Goal: Communication & Community: Answer question/provide support

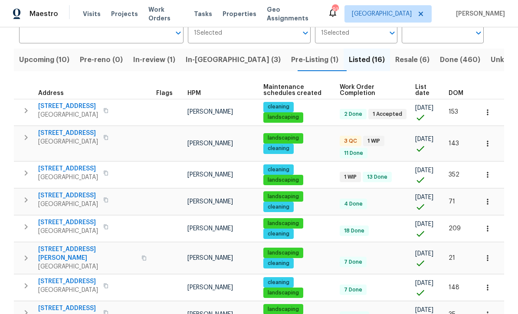
scroll to position [74, 0]
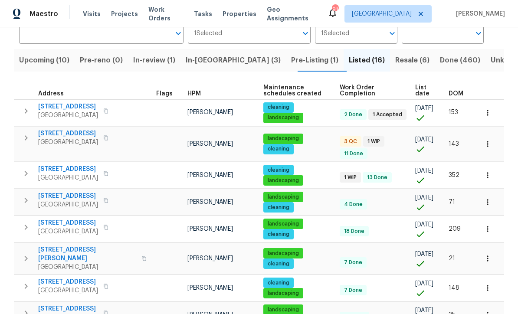
click at [65, 132] on span "3686 Sweetbriar Cir" at bounding box center [68, 133] width 60 height 9
click at [209, 59] on span "In-reno (3)" at bounding box center [233, 60] width 95 height 12
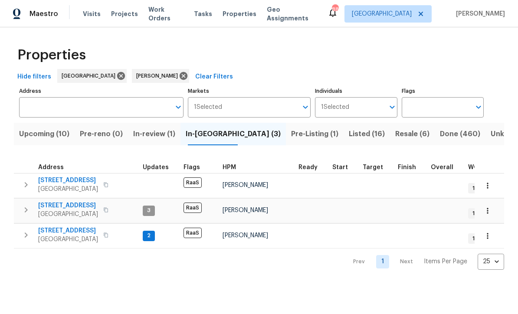
click at [55, 232] on span "96 Donegal Way" at bounding box center [68, 230] width 60 height 9
click at [63, 182] on span "375 Dublin Way" at bounding box center [68, 180] width 60 height 9
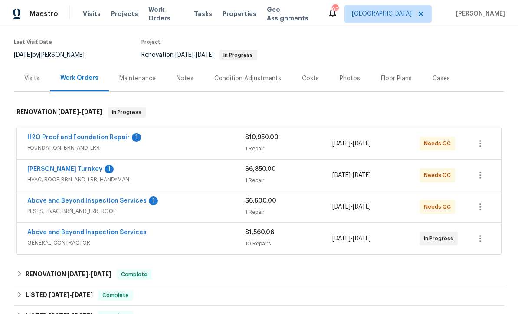
scroll to position [69, 0]
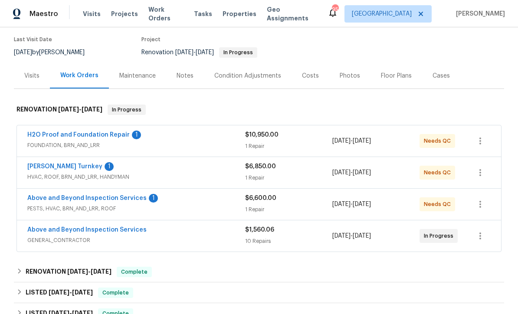
click at [45, 165] on link "[PERSON_NAME] Turnkey" at bounding box center [64, 166] width 75 height 6
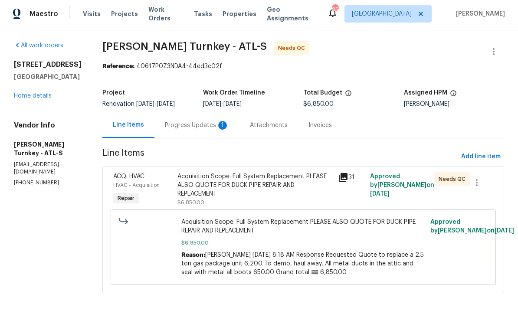
click at [184, 124] on div "Progress Updates 1" at bounding box center [197, 125] width 64 height 9
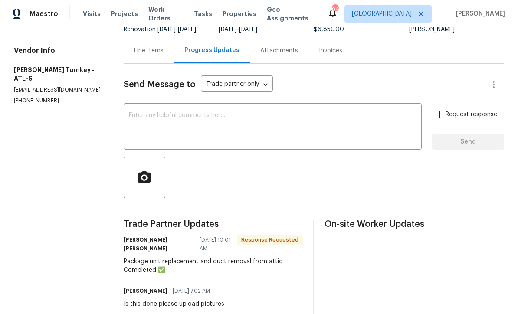
scroll to position [75, 0]
click at [133, 113] on textarea at bounding box center [272, 127] width 287 height 30
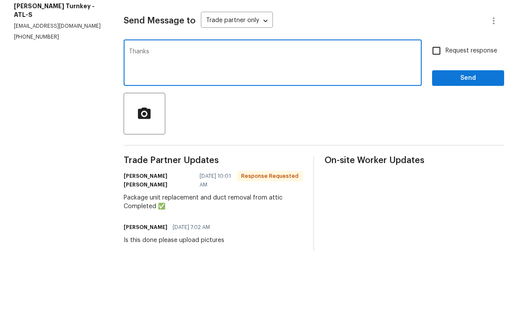
type textarea "Thanks"
click at [468, 136] on span "Send" at bounding box center [468, 141] width 58 height 11
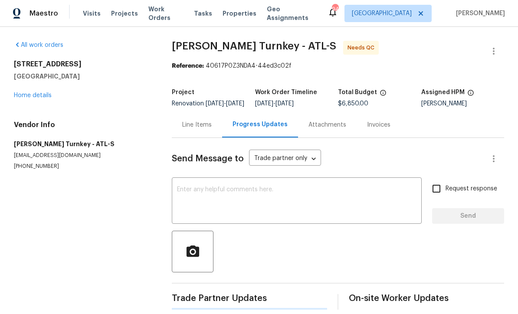
scroll to position [17, 0]
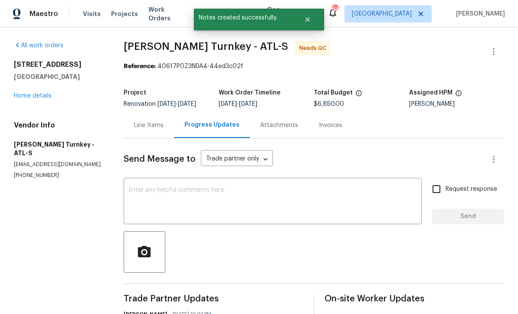
click at [146, 121] on div "Line Items" at bounding box center [148, 125] width 29 height 9
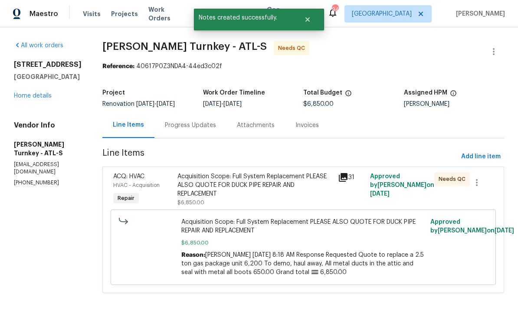
click at [216, 185] on div "Acquisition Scope: Full System Replacement PLEASE ALSO QUOTE FOR DUCK PIPE REPA…" at bounding box center [254, 185] width 155 height 26
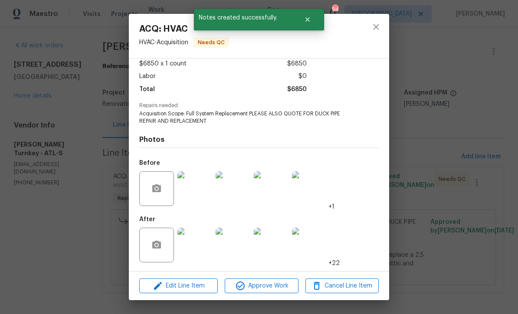
scroll to position [51, 0]
click at [196, 246] on img at bounding box center [194, 245] width 35 height 35
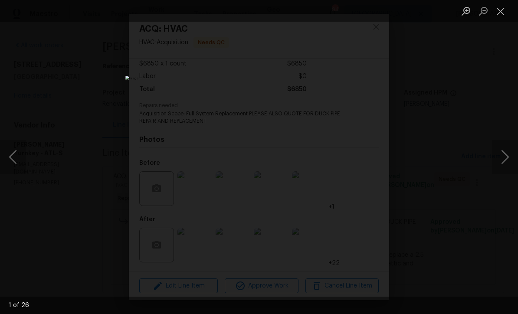
click at [506, 161] on button "Next image" at bounding box center [505, 157] width 26 height 35
click at [505, 159] on button "Next image" at bounding box center [505, 157] width 26 height 35
click at [504, 157] on button "Next image" at bounding box center [505, 157] width 26 height 35
click at [506, 158] on button "Next image" at bounding box center [505, 157] width 26 height 35
click at [506, 157] on button "Next image" at bounding box center [505, 157] width 26 height 35
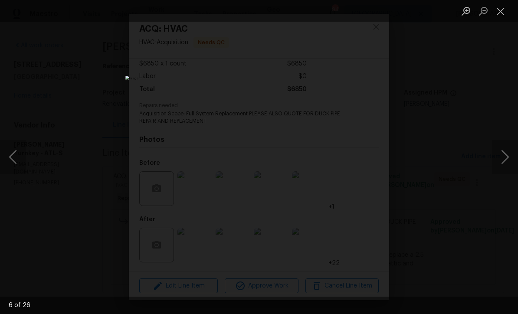
click at [506, 156] on button "Next image" at bounding box center [505, 157] width 26 height 35
click at [15, 158] on button "Previous image" at bounding box center [13, 157] width 26 height 35
click at [508, 159] on button "Next image" at bounding box center [505, 157] width 26 height 35
click at [506, 160] on button "Next image" at bounding box center [505, 157] width 26 height 35
click at [507, 159] on button "Next image" at bounding box center [505, 157] width 26 height 35
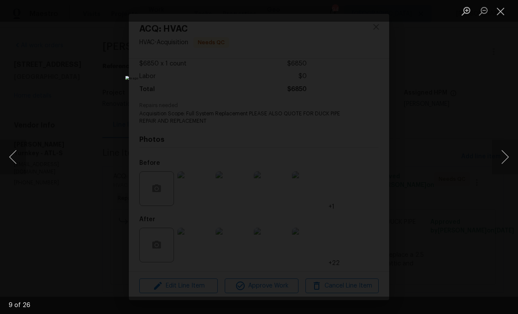
click at [506, 159] on button "Next image" at bounding box center [505, 157] width 26 height 35
click at [507, 158] on button "Next image" at bounding box center [505, 157] width 26 height 35
click at [506, 159] on button "Next image" at bounding box center [505, 157] width 26 height 35
click at [506, 158] on button "Next image" at bounding box center [505, 157] width 26 height 35
click at [506, 157] on button "Next image" at bounding box center [505, 157] width 26 height 35
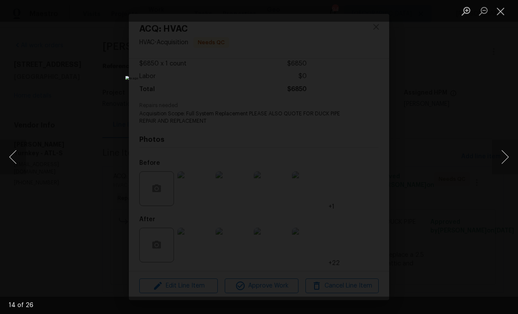
click at [507, 155] on button "Next image" at bounding box center [505, 157] width 26 height 35
click at [506, 156] on button "Next image" at bounding box center [505, 157] width 26 height 35
click at [505, 157] on button "Next image" at bounding box center [505, 157] width 26 height 35
click at [16, 160] on button "Previous image" at bounding box center [13, 157] width 26 height 35
click at [504, 11] on button "Close lightbox" at bounding box center [500, 10] width 17 height 15
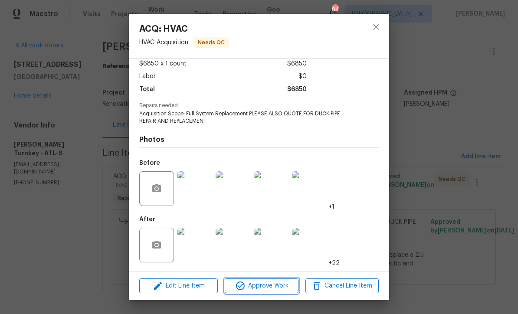
click at [264, 287] on span "Approve Work" at bounding box center [261, 286] width 68 height 11
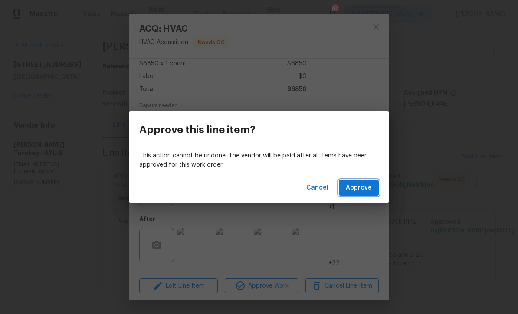
click at [359, 185] on span "Approve" at bounding box center [359, 188] width 26 height 11
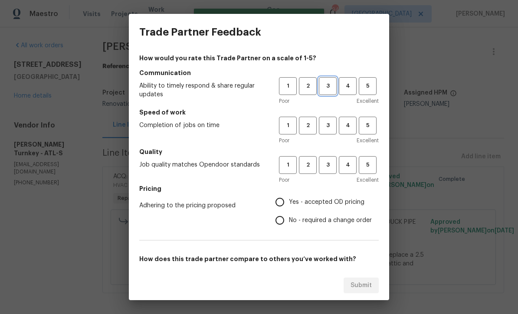
click at [332, 83] on span "3" at bounding box center [328, 86] width 16 height 10
click at [329, 129] on span "3" at bounding box center [328, 126] width 16 height 10
click at [328, 163] on span "3" at bounding box center [328, 165] width 16 height 10
click at [281, 198] on input "Yes - accepted OD pricing" at bounding box center [280, 202] width 18 height 18
radio input "true"
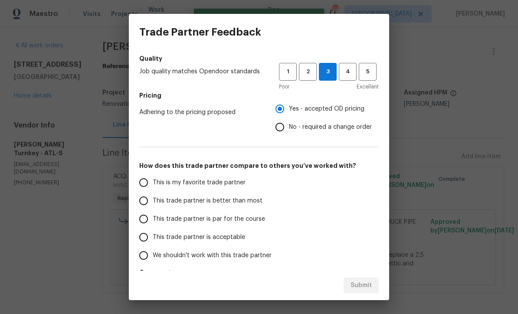
scroll to position [99, 0]
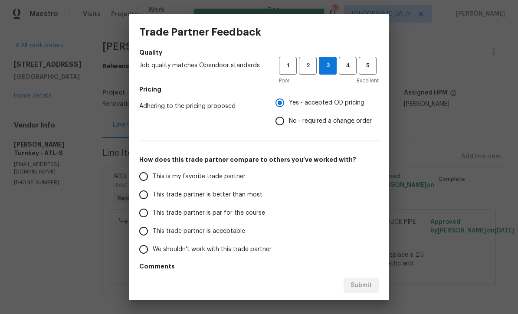
click at [139, 214] on input "This trade partner is par for the course" at bounding box center [143, 213] width 18 height 18
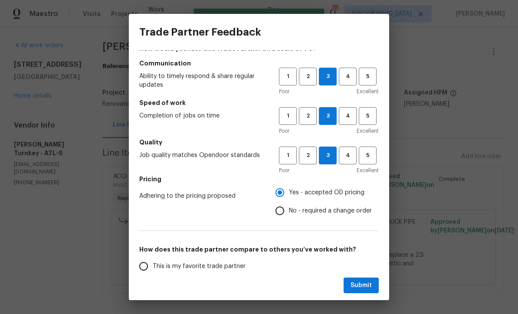
scroll to position [3, 0]
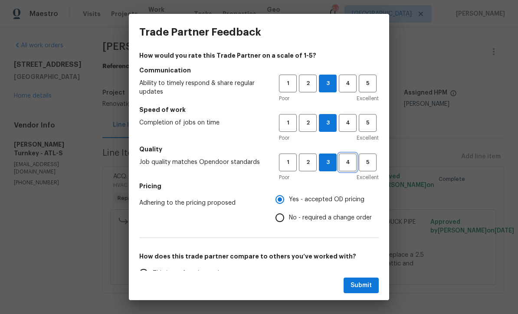
click at [351, 162] on span "4" at bounding box center [347, 162] width 16 height 10
radio input "true"
click at [343, 126] on span "4" at bounding box center [347, 123] width 16 height 10
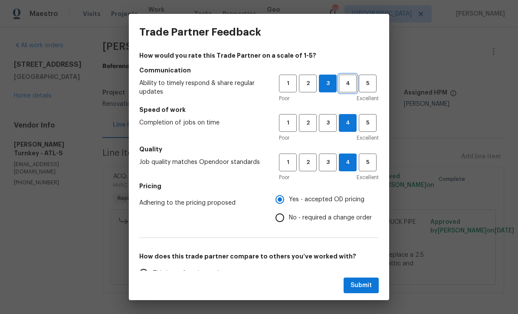
click at [348, 83] on span "4" at bounding box center [347, 83] width 16 height 10
click at [359, 281] on span "Submit" at bounding box center [360, 285] width 21 height 11
radio input "false"
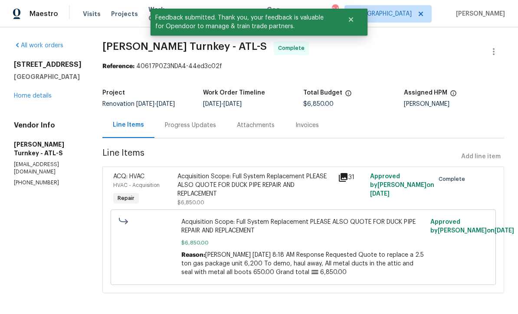
click at [30, 99] on link "Home details" at bounding box center [33, 96] width 38 height 6
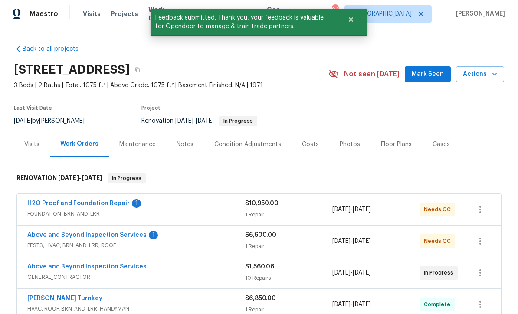
click at [69, 233] on link "Above and Beyond Inspection Services" at bounding box center [86, 235] width 119 height 6
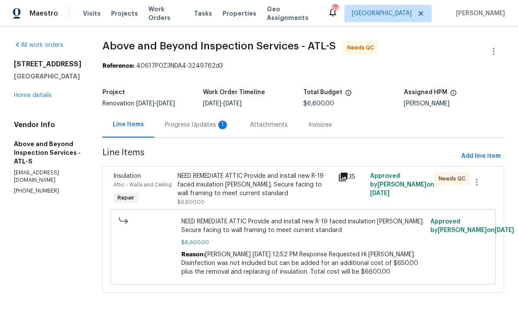
scroll to position [0, 0]
click at [215, 130] on div "Progress Updates 1" at bounding box center [197, 125] width 64 height 9
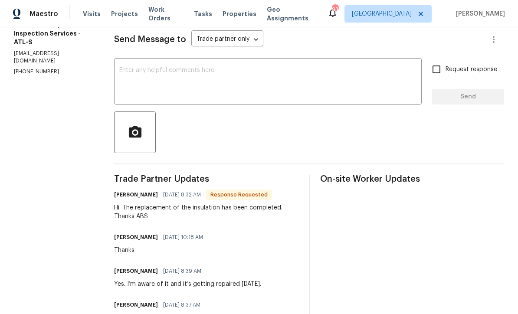
scroll to position [119, 0]
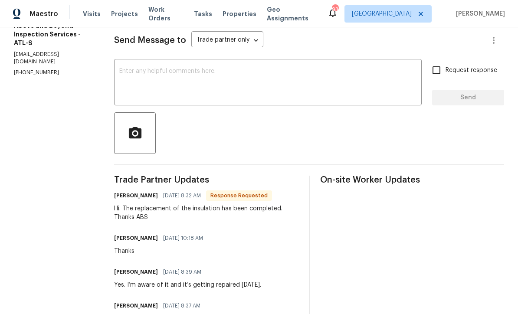
click at [146, 75] on textarea at bounding box center [267, 83] width 297 height 30
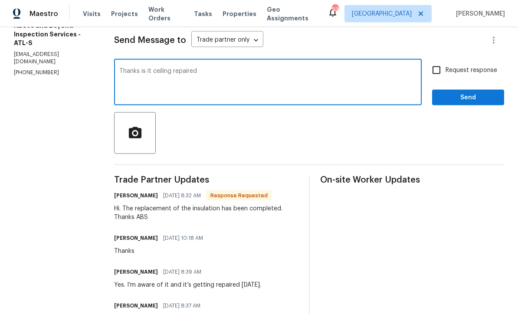
type textarea "Thanks is it ceiling repaired"
click at [440, 79] on input "Request response" at bounding box center [436, 70] width 18 height 18
checkbox input "true"
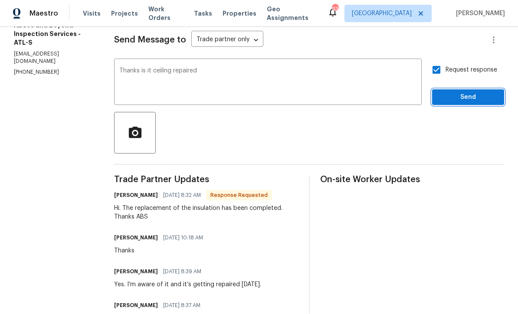
click at [469, 102] on span "Send" at bounding box center [468, 97] width 58 height 11
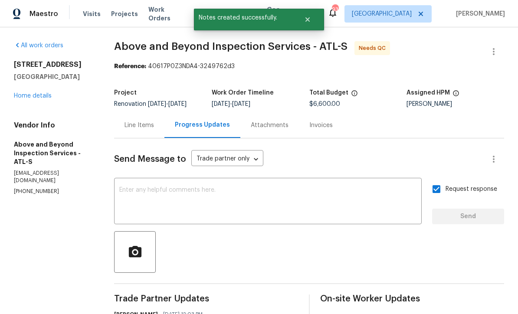
click at [154, 128] on div "Line Items" at bounding box center [138, 125] width 29 height 9
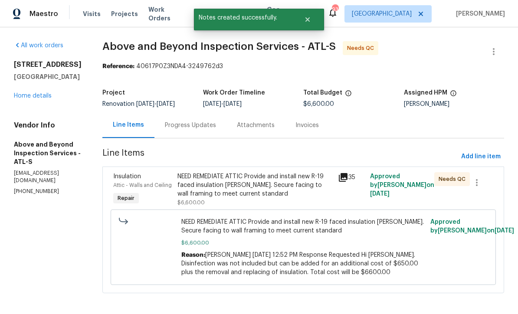
click at [251, 198] on div "NEED REMEDIATE ATTIC Provide and install new R-19 faced insulation batts. Secur…" at bounding box center [254, 185] width 155 height 26
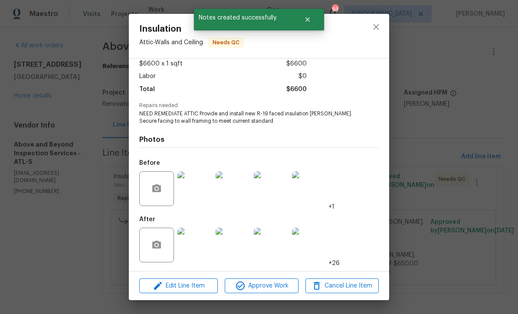
scroll to position [51, 0]
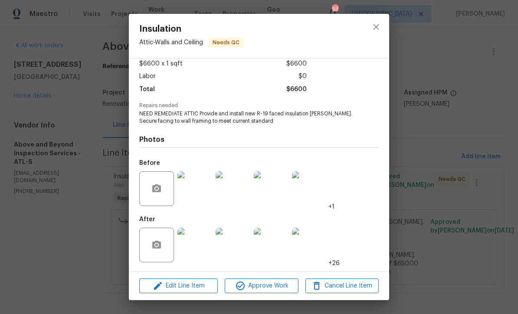
click at [197, 248] on img at bounding box center [194, 245] width 35 height 35
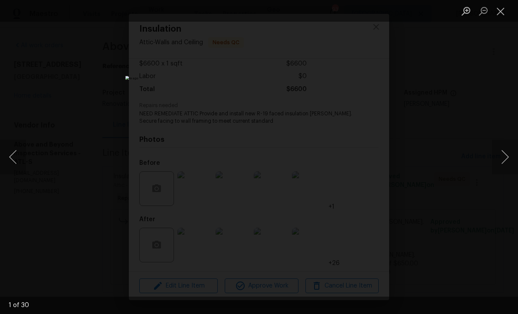
click at [506, 159] on button "Next image" at bounding box center [505, 157] width 26 height 35
click at [505, 157] on button "Next image" at bounding box center [505, 157] width 26 height 35
click at [509, 157] on button "Next image" at bounding box center [505, 157] width 26 height 35
click at [507, 156] on button "Next image" at bounding box center [505, 157] width 26 height 35
click at [509, 156] on button "Next image" at bounding box center [505, 157] width 26 height 35
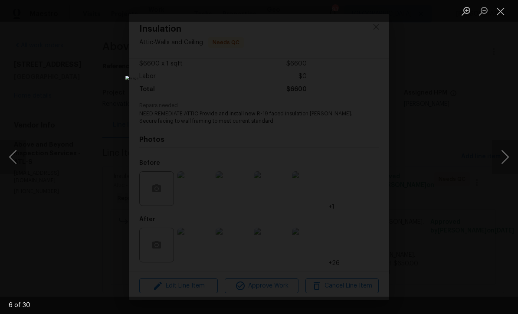
click at [509, 154] on button "Next image" at bounding box center [505, 157] width 26 height 35
click at [508, 155] on button "Next image" at bounding box center [505, 157] width 26 height 35
click at [506, 155] on button "Next image" at bounding box center [505, 157] width 26 height 35
click at [508, 155] on button "Next image" at bounding box center [505, 157] width 26 height 35
click at [507, 155] on button "Next image" at bounding box center [505, 157] width 26 height 35
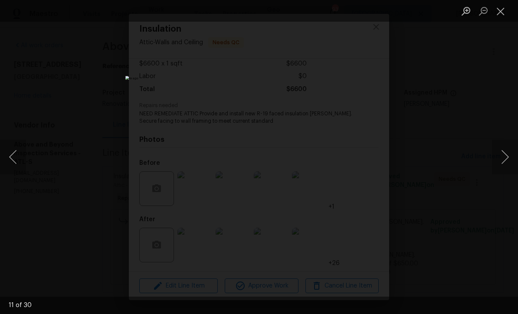
click at [507, 156] on button "Next image" at bounding box center [505, 157] width 26 height 35
click at [506, 155] on button "Next image" at bounding box center [505, 157] width 26 height 35
click at [507, 154] on button "Next image" at bounding box center [505, 157] width 26 height 35
click at [509, 156] on button "Next image" at bounding box center [505, 157] width 26 height 35
click at [506, 157] on button "Next image" at bounding box center [505, 157] width 26 height 35
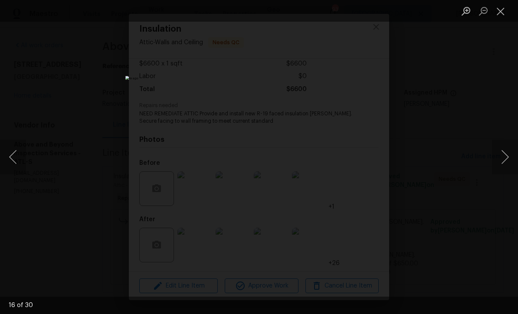
click at [507, 157] on button "Next image" at bounding box center [505, 157] width 26 height 35
click at [502, 12] on button "Close lightbox" at bounding box center [500, 10] width 17 height 15
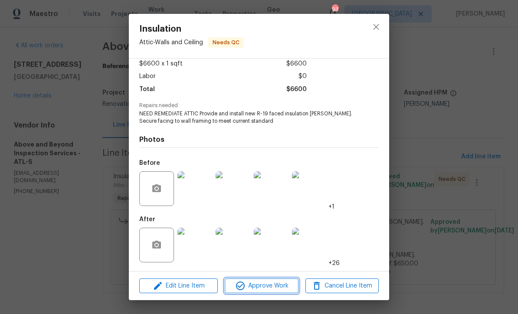
click at [258, 282] on span "Approve Work" at bounding box center [261, 286] width 68 height 11
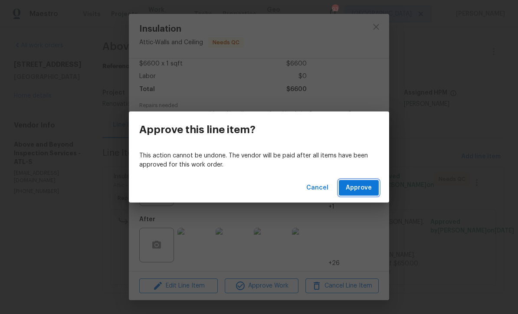
click at [364, 182] on button "Approve" at bounding box center [359, 188] width 40 height 16
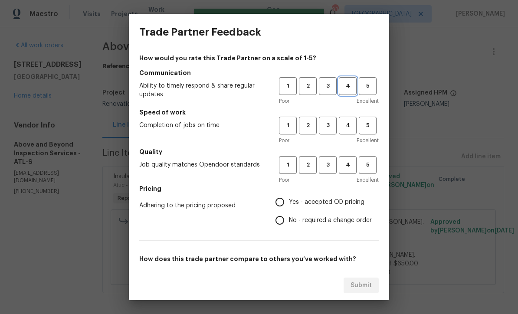
click at [352, 83] on span "4" at bounding box center [347, 86] width 16 height 10
click at [346, 125] on span "4" at bounding box center [347, 126] width 16 height 10
click at [346, 160] on button "4" at bounding box center [348, 165] width 18 height 18
click at [274, 196] on input "Yes - accepted OD pricing" at bounding box center [280, 202] width 18 height 18
radio input "true"
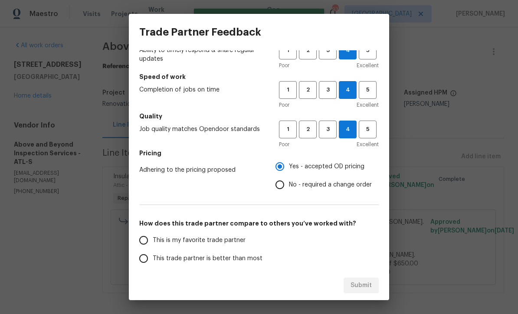
scroll to position [110, 0]
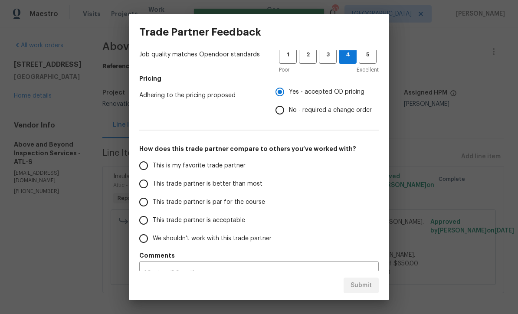
click at [140, 198] on input "This trade partner is par for the course" at bounding box center [143, 202] width 18 height 18
click at [360, 279] on button "Submit" at bounding box center [360, 285] width 35 height 16
radio input "true"
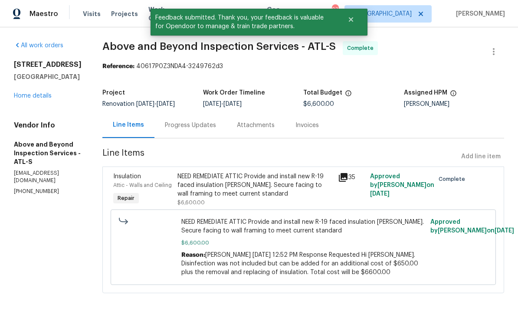
click at [32, 93] on link "Home details" at bounding box center [33, 96] width 38 height 6
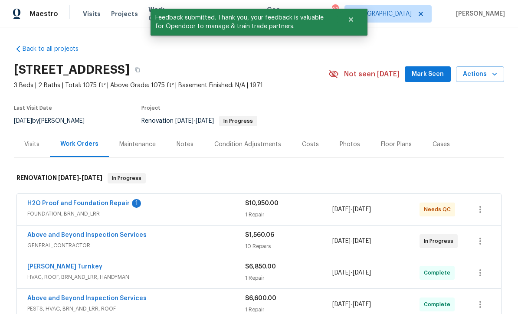
click at [67, 200] on link "H2O Proof and Foundation Repair" at bounding box center [78, 203] width 102 height 6
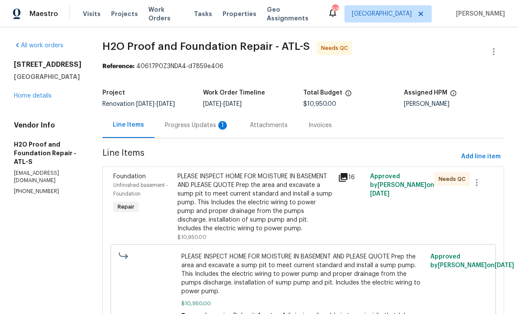
click at [165, 122] on div "Progress Updates 1" at bounding box center [197, 125] width 64 height 9
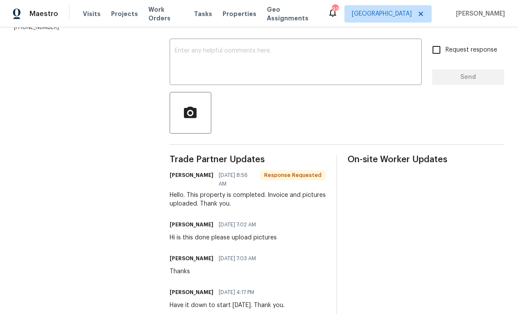
scroll to position [141, 0]
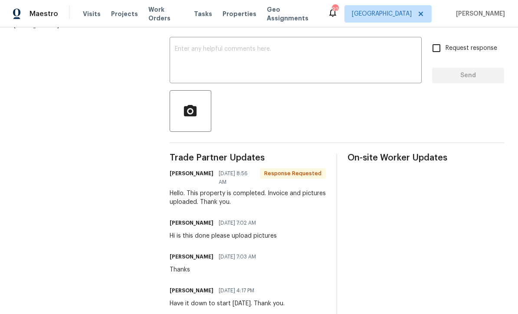
click at [180, 55] on textarea at bounding box center [296, 61] width 242 height 30
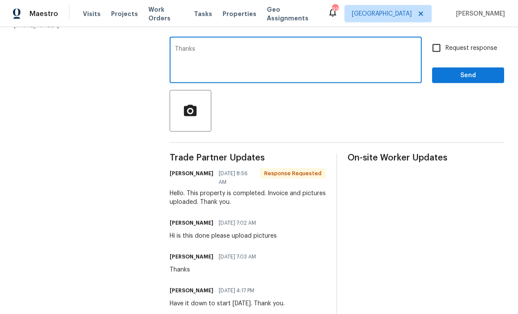
type textarea "Thanks"
click at [438, 56] on input "Request response" at bounding box center [436, 48] width 18 height 18
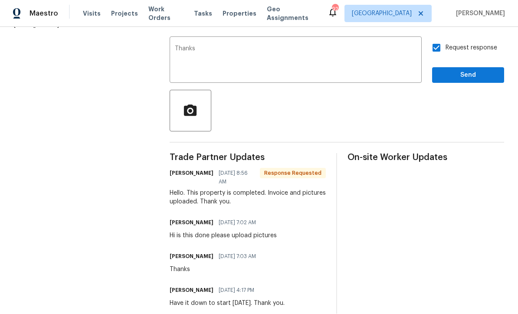
scroll to position [0, 0]
click at [437, 52] on input "Request response" at bounding box center [436, 48] width 18 height 18
checkbox input "false"
click at [457, 78] on span "Send" at bounding box center [468, 75] width 58 height 11
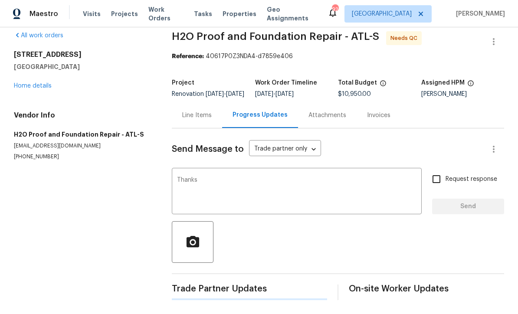
scroll to position [0, 0]
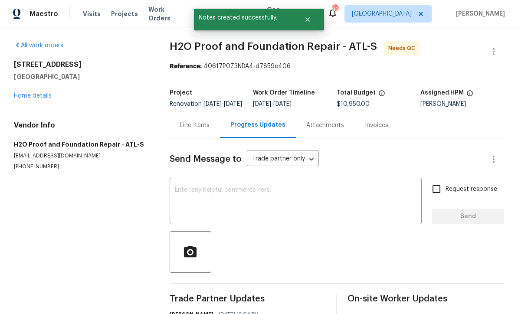
click at [193, 130] on div "Line Items" at bounding box center [194, 125] width 29 height 9
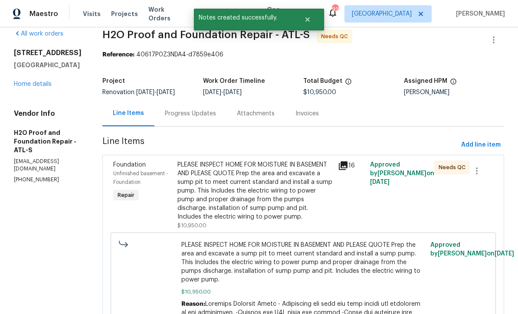
scroll to position [16, 0]
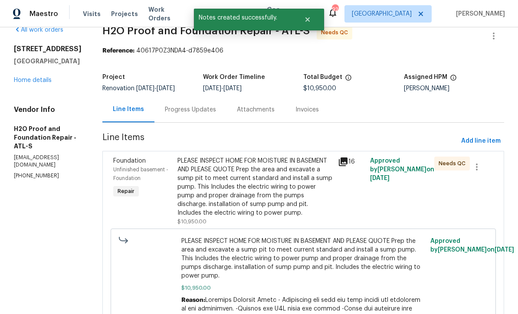
click at [212, 178] on div "PLEASE INSPECT HOME FOR MOISTURE IN BASEMENT AND PLEASE QUOTE Prep the area and…" at bounding box center [254, 187] width 155 height 61
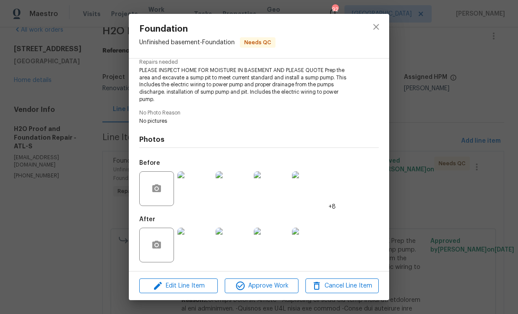
scroll to position [94, 0]
click at [201, 248] on img at bounding box center [194, 245] width 35 height 35
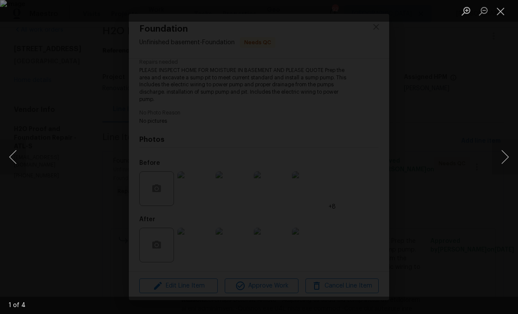
click at [503, 157] on button "Next image" at bounding box center [505, 157] width 26 height 35
click at [507, 160] on button "Next image" at bounding box center [505, 157] width 26 height 35
click at [507, 161] on button "Next image" at bounding box center [505, 157] width 26 height 35
click at [506, 161] on button "Next image" at bounding box center [505, 157] width 26 height 35
click at [16, 160] on button "Previous image" at bounding box center [13, 157] width 26 height 35
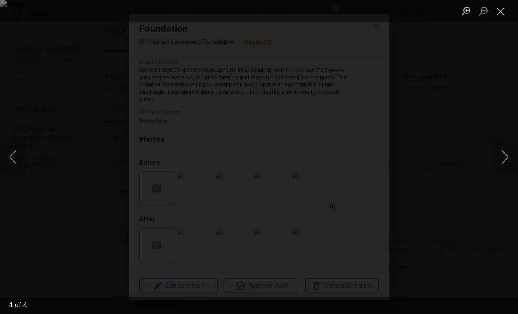
click at [16, 157] on button "Previous image" at bounding box center [13, 157] width 26 height 35
click at [505, 160] on button "Next image" at bounding box center [505, 157] width 26 height 35
click at [505, 161] on button "Next image" at bounding box center [505, 157] width 26 height 35
click at [508, 159] on button "Next image" at bounding box center [505, 157] width 26 height 35
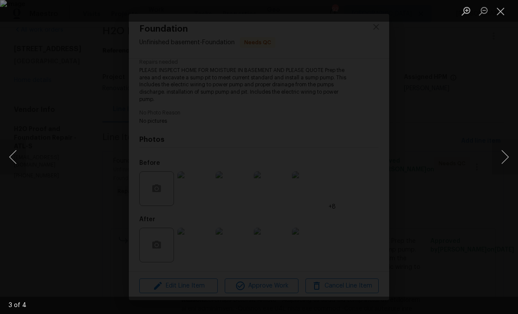
click at [507, 162] on button "Next image" at bounding box center [505, 157] width 26 height 35
click at [509, 160] on button "Next image" at bounding box center [505, 157] width 26 height 35
click at [509, 159] on button "Next image" at bounding box center [505, 157] width 26 height 35
click at [509, 160] on button "Next image" at bounding box center [505, 157] width 26 height 35
click at [508, 160] on button "Next image" at bounding box center [505, 157] width 26 height 35
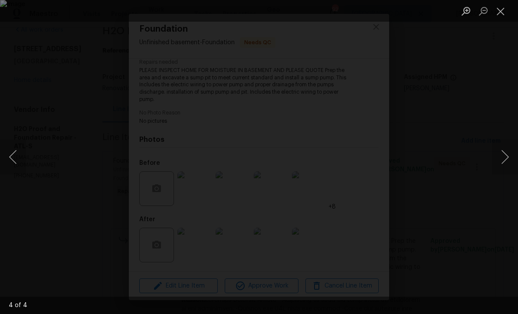
click at [500, 10] on button "Close lightbox" at bounding box center [500, 10] width 17 height 15
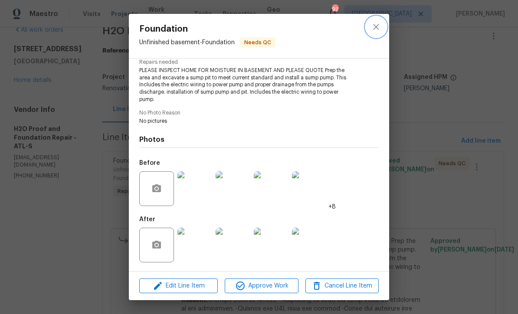
click at [379, 28] on icon "close" at bounding box center [376, 27] width 10 height 10
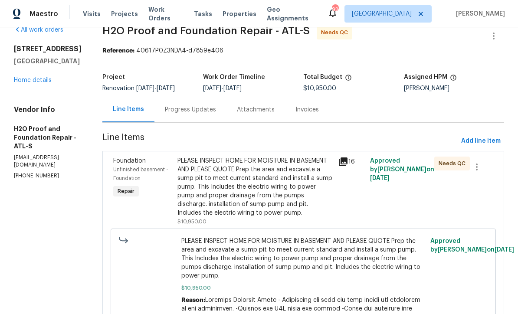
click at [165, 111] on div "Progress Updates" at bounding box center [190, 109] width 51 height 9
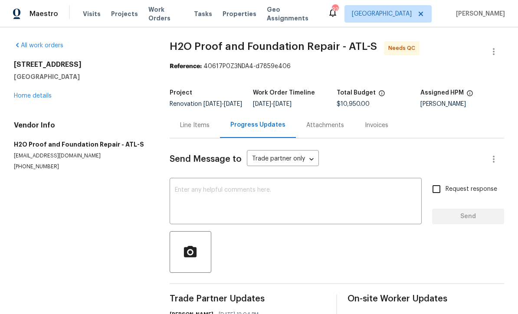
click at [179, 191] on div "x ​" at bounding box center [296, 202] width 252 height 44
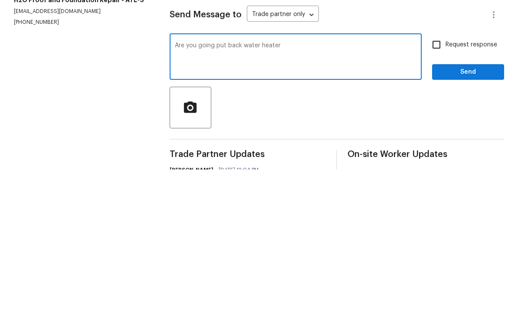
type textarea "Are you going put back water heater"
click at [439, 180] on input "Request response" at bounding box center [436, 189] width 18 height 18
checkbox input "true"
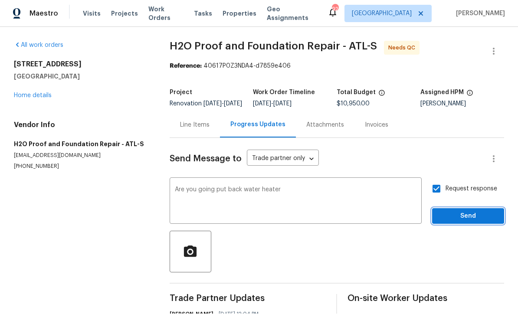
click at [467, 211] on span "Send" at bounding box center [468, 216] width 58 height 11
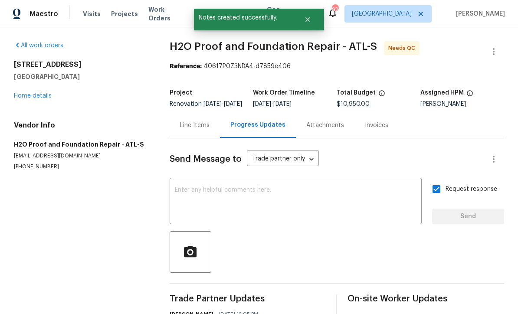
click at [31, 93] on link "Home details" at bounding box center [33, 96] width 38 height 6
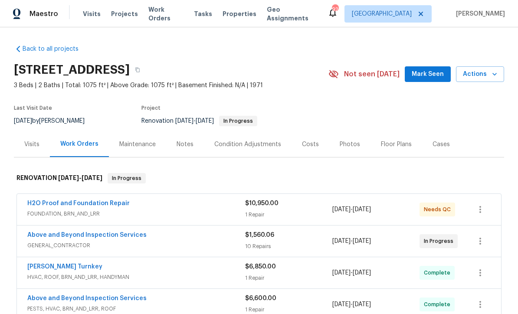
click at [302, 133] on div "Costs" at bounding box center [310, 144] width 38 height 26
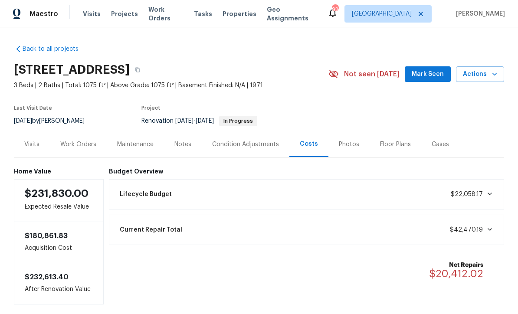
click at [84, 140] on div "Work Orders" at bounding box center [78, 144] width 36 height 9
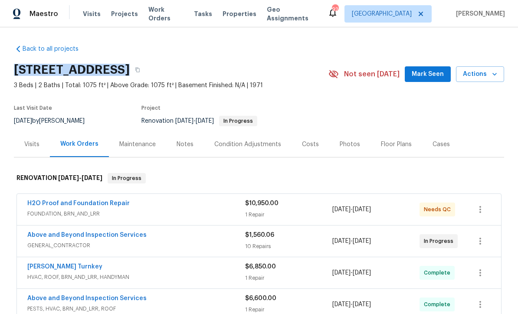
copy div "3686 Sweetbriar Cir, Lithia Springs, GA 30122"
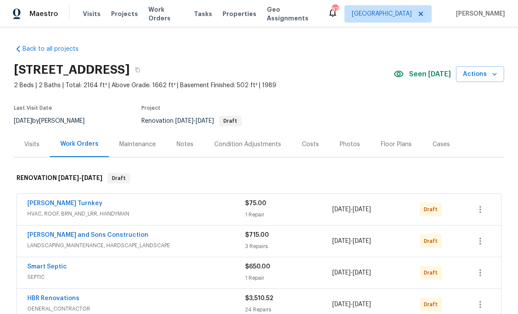
scroll to position [0, 0]
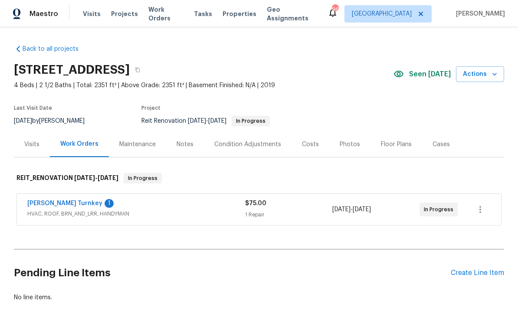
click at [42, 206] on link "[PERSON_NAME] Turnkey" at bounding box center [64, 203] width 75 height 6
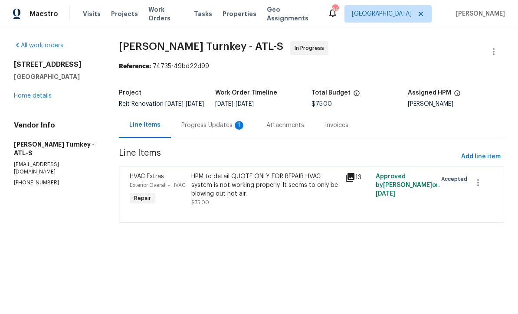
click at [196, 129] on div "Progress Updates 1" at bounding box center [213, 125] width 64 height 9
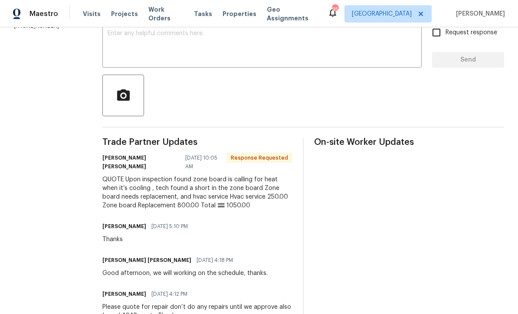
scroll to position [156, 0]
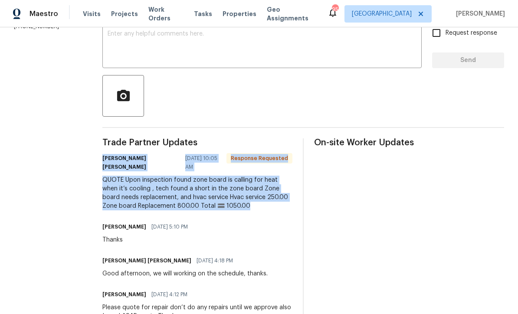
copy div "[PERSON_NAME] [PERSON_NAME] [DATE] 10:05 AM Response Requested QUOTE Upon inspe…"
click at [118, 39] on textarea at bounding box center [262, 46] width 309 height 30
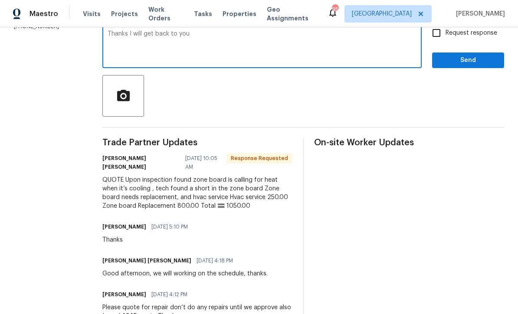
type textarea "Thanks I will get back to you"
click at [434, 39] on input "Request response" at bounding box center [436, 33] width 18 height 18
checkbox input "true"
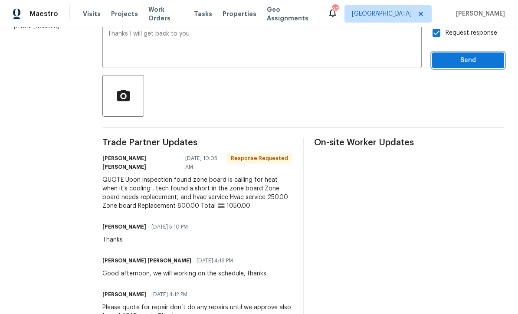
click at [457, 66] on span "Send" at bounding box center [468, 60] width 58 height 11
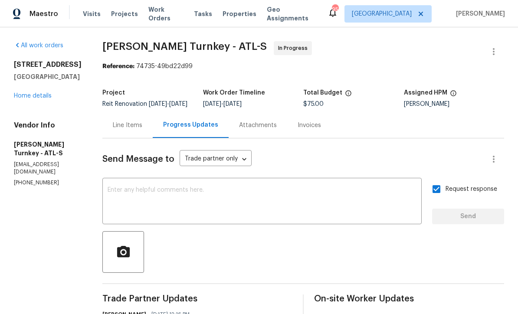
scroll to position [0, 0]
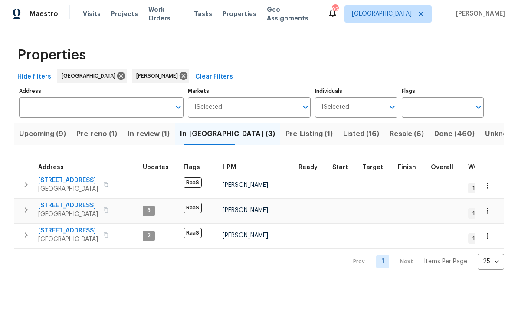
click at [98, 134] on span "Pre-reno (1)" at bounding box center [96, 134] width 41 height 12
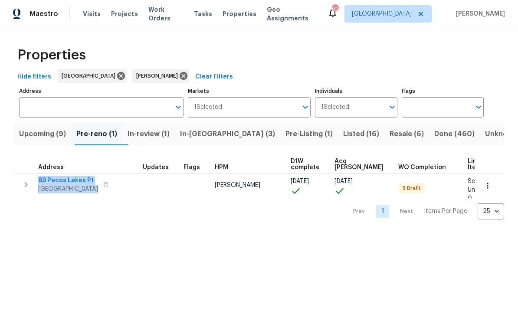
click at [76, 223] on div "Properties Hide filters Atlanta Mirsad Srna Clear Filters Address Address Marke…" at bounding box center [259, 130] width 518 height 206
click at [64, 183] on span "89 Paces Lakes Pt" at bounding box center [68, 180] width 60 height 9
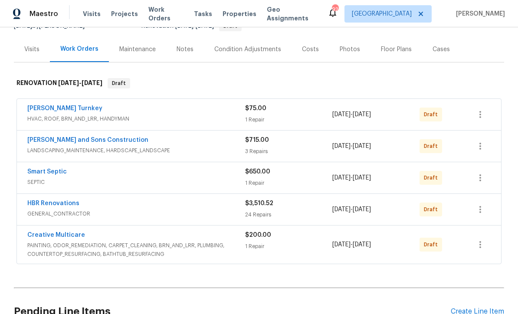
scroll to position [110, 0]
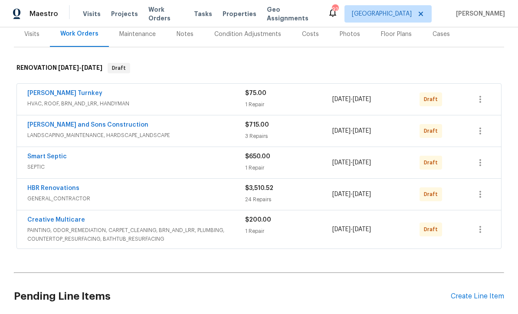
click at [47, 189] on link "HBR Renovations" at bounding box center [53, 188] width 52 height 6
